Goal: Check status: Check status

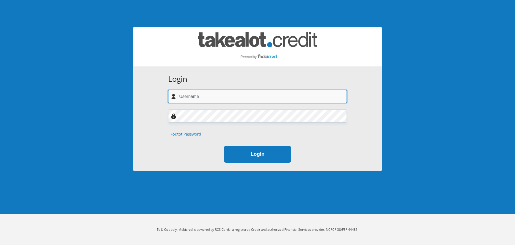
type input "[EMAIL_ADDRESS][DOMAIN_NAME]"
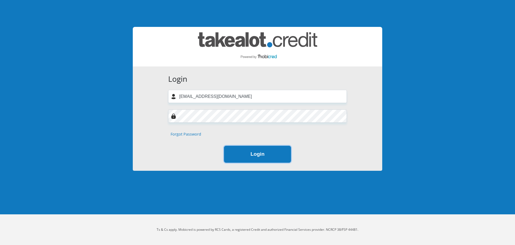
click at [258, 158] on button "Login" at bounding box center [257, 154] width 67 height 17
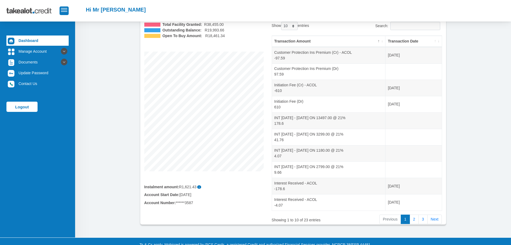
scroll to position [59, 0]
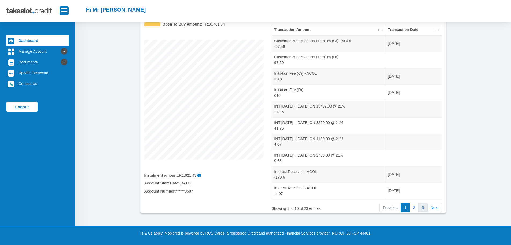
click at [425, 208] on link "3" at bounding box center [423, 208] width 9 height 10
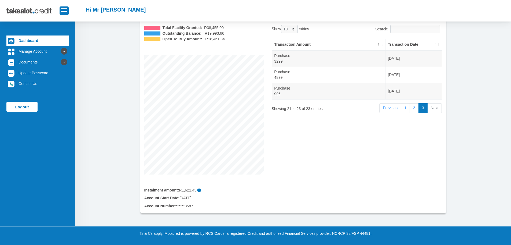
scroll to position [44, 0]
click at [411, 107] on link "2" at bounding box center [414, 108] width 9 height 10
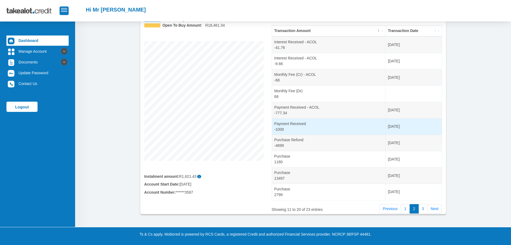
scroll to position [59, 0]
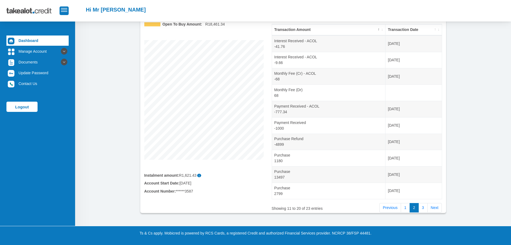
click at [437, 31] on th "Transaction Date" at bounding box center [414, 29] width 56 height 11
click at [439, 30] on th "Transaction Date" at bounding box center [414, 29] width 56 height 11
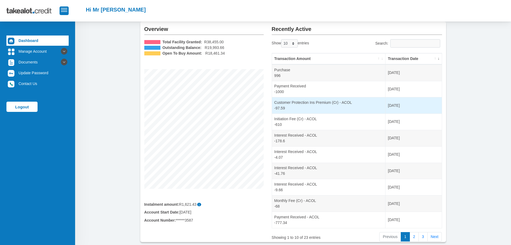
scroll to position [32, 0]
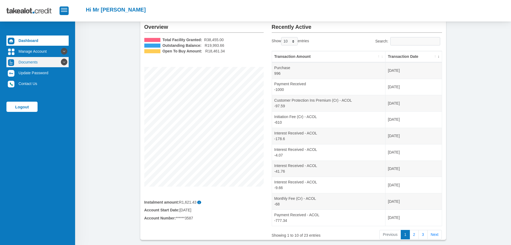
click at [30, 62] on link "Documents" at bounding box center [37, 62] width 62 height 10
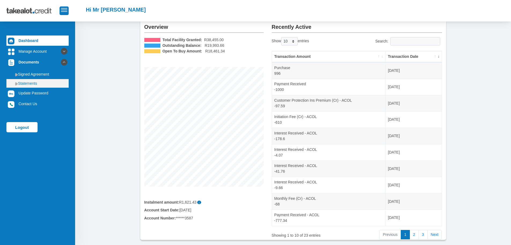
click at [29, 82] on link "Statements" at bounding box center [37, 83] width 62 height 9
